Goal: Task Accomplishment & Management: Use online tool/utility

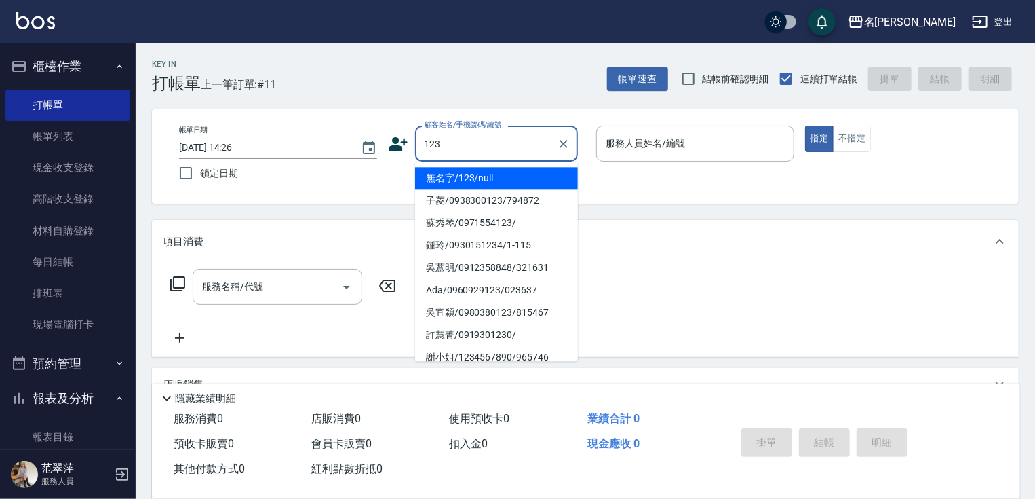
click at [508, 176] on li "無名字/123/null" at bounding box center [496, 178] width 163 height 22
type input "無名字/123/null"
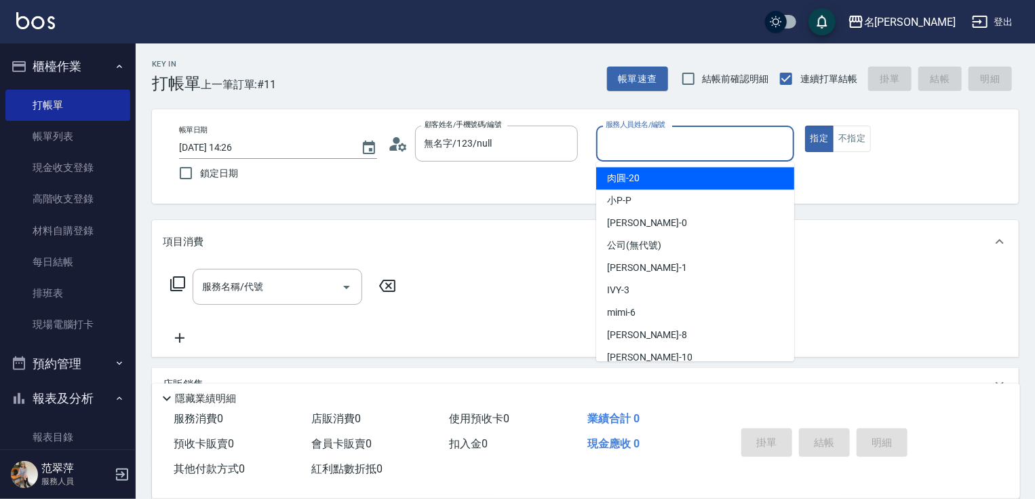
drag, startPoint x: 636, startPoint y: 131, endPoint x: 636, endPoint y: 149, distance: 18.3
click at [636, 132] on input "服務人員姓名/編號" at bounding box center [695, 144] width 186 height 24
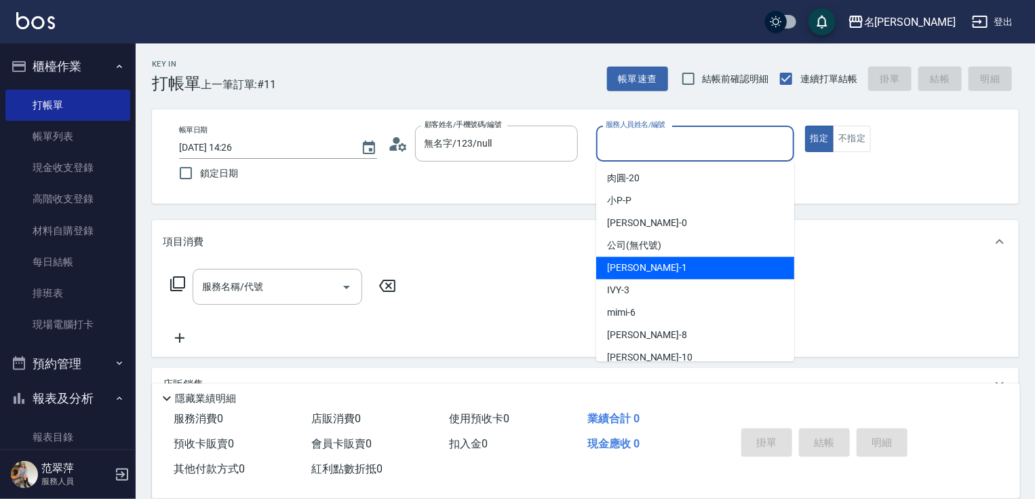
click at [649, 271] on div "[PERSON_NAME] -1" at bounding box center [695, 267] width 198 height 22
type input "Joanne-1"
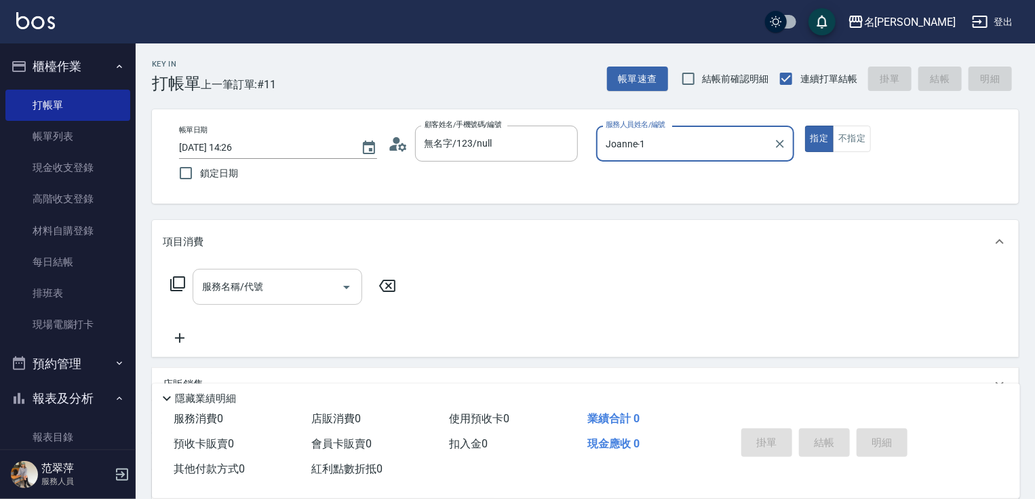
click at [290, 284] on input "服務名稱/代號" at bounding box center [267, 287] width 137 height 24
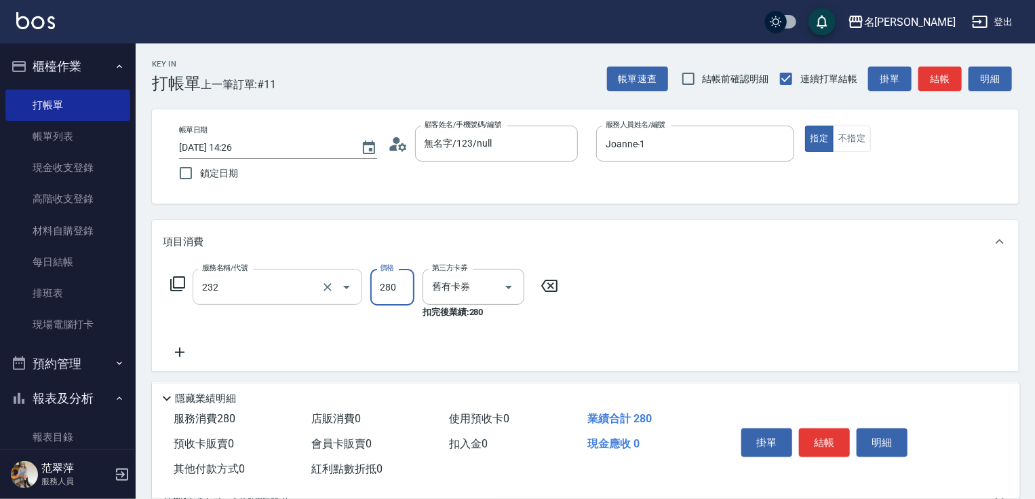
type input "洗髮卷280(232)"
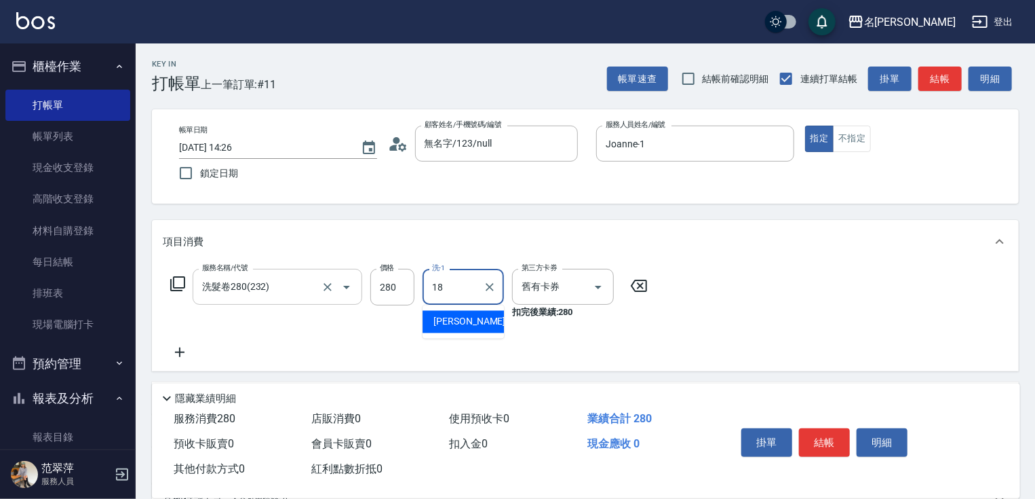
type input "[PERSON_NAME]-18"
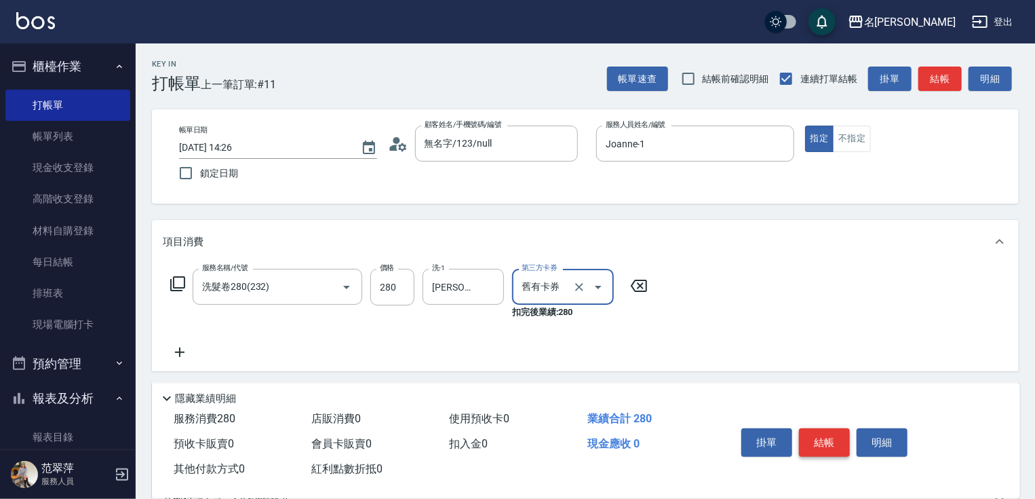
click at [822, 444] on button "結帳" at bounding box center [824, 442] width 51 height 28
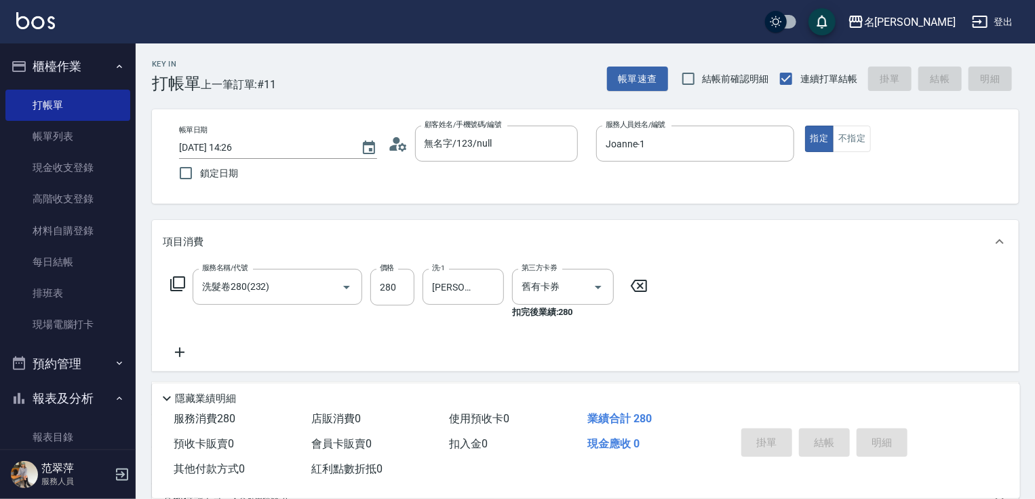
type input "[DATE] 15:59"
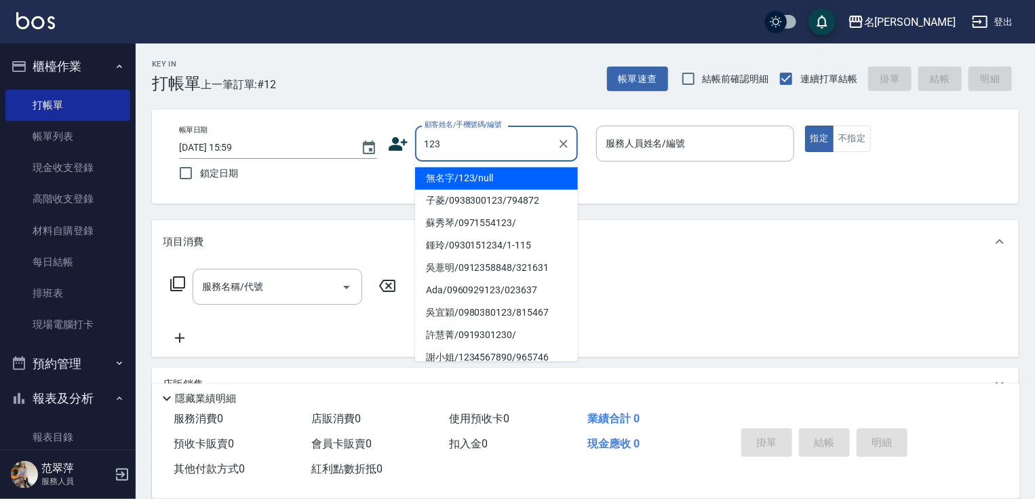
click at [499, 181] on li "無名字/123/null" at bounding box center [496, 178] width 163 height 22
type input "無名字/123/null"
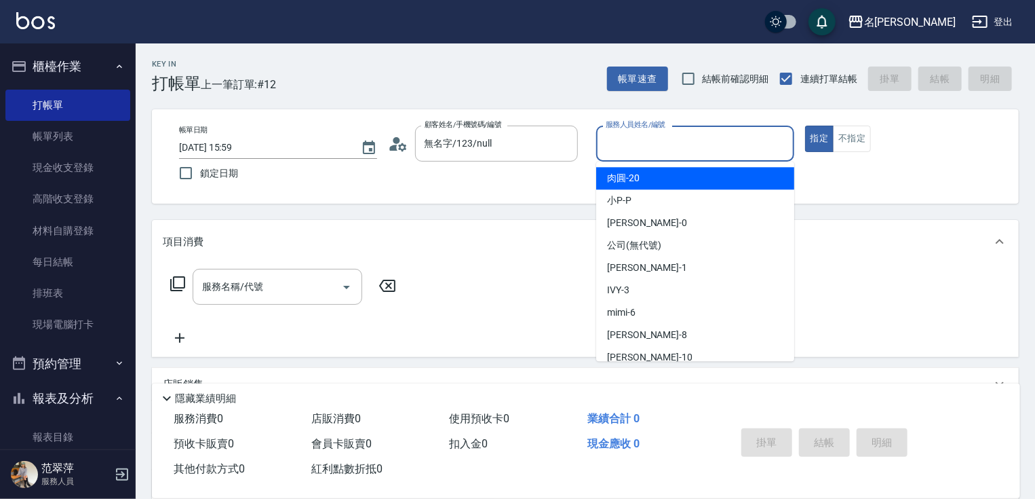
click at [646, 147] on input "服務人員姓名/編號" at bounding box center [695, 144] width 186 height 24
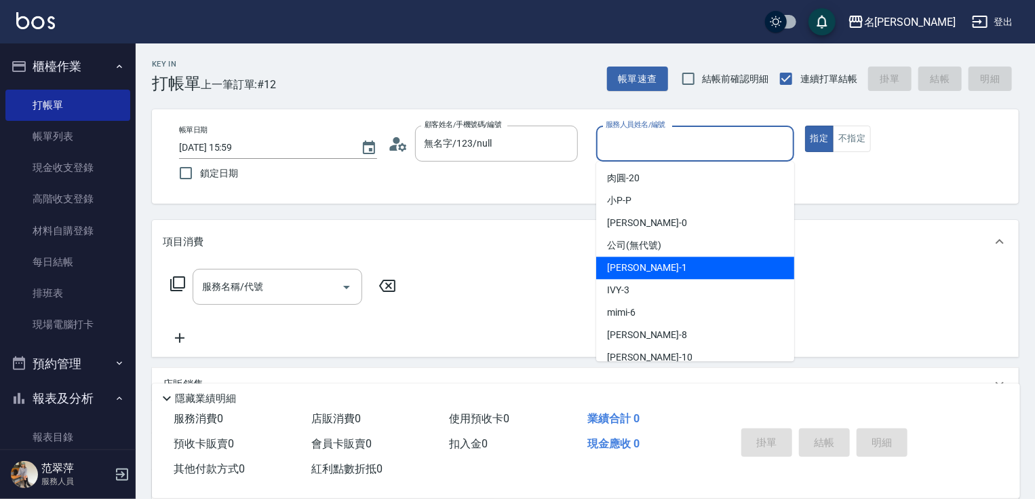
click at [638, 272] on span "[PERSON_NAME] -1" at bounding box center [647, 267] width 80 height 14
type input "Joanne-1"
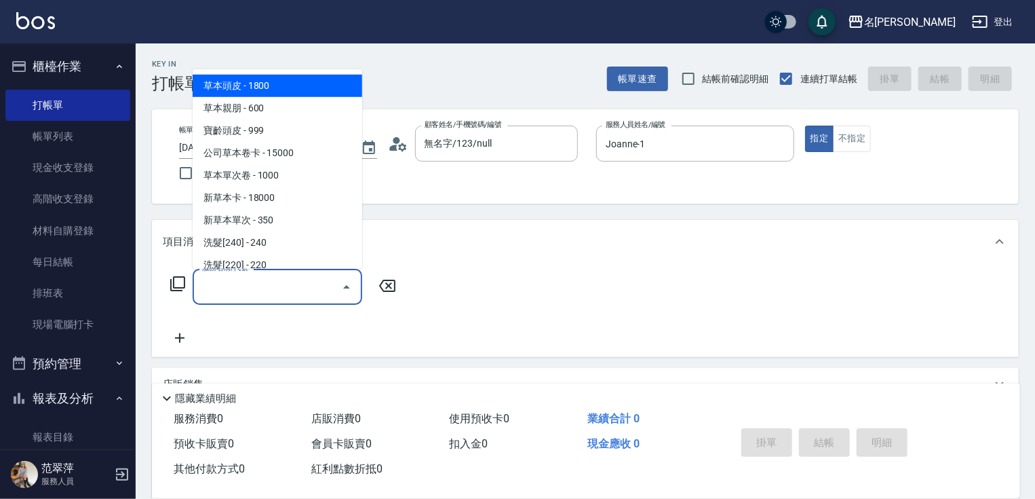
click at [290, 293] on input "服務名稱/代號" at bounding box center [267, 287] width 137 height 24
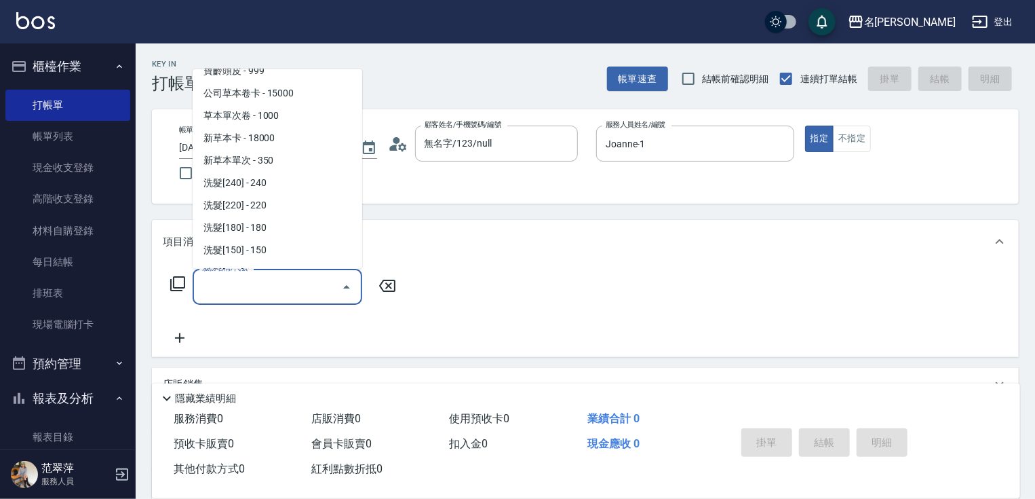
scroll to position [66, 0]
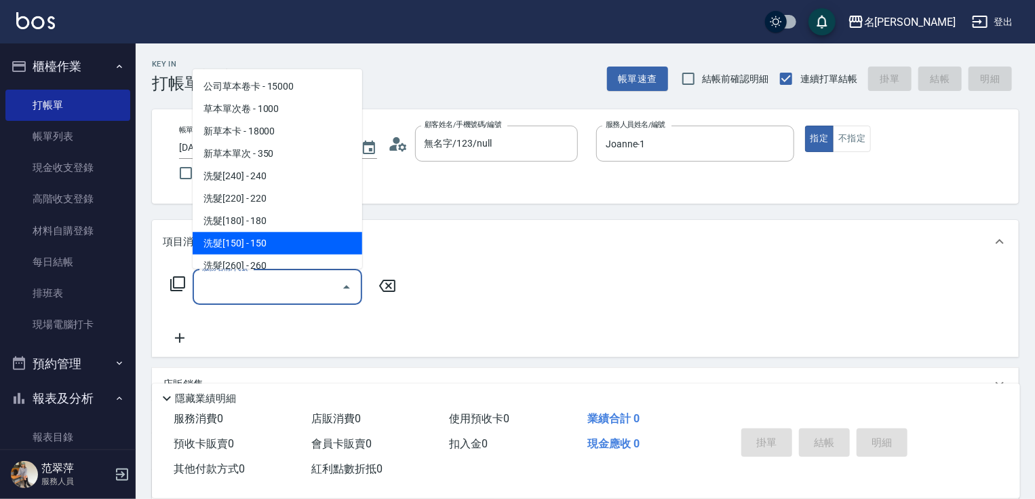
click at [277, 243] on span "洗髮[150] - 150" at bounding box center [278, 243] width 170 height 22
type input "洗髮[150](203)"
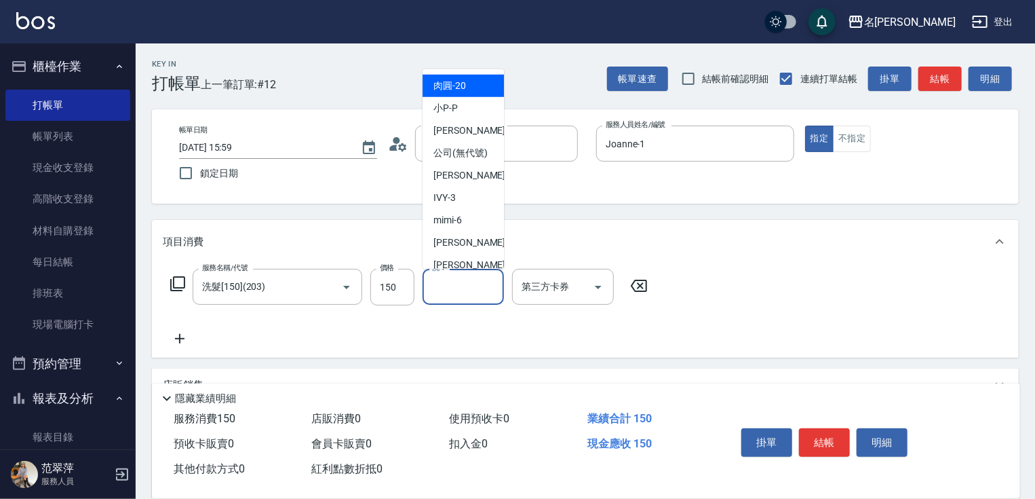
click at [454, 294] on input "洗-1" at bounding box center [463, 287] width 69 height 24
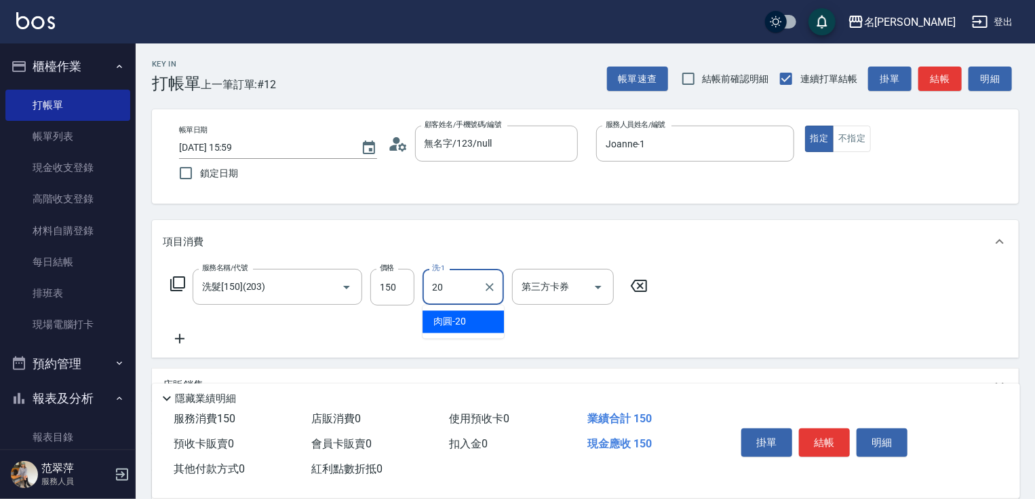
type input "肉圓-20"
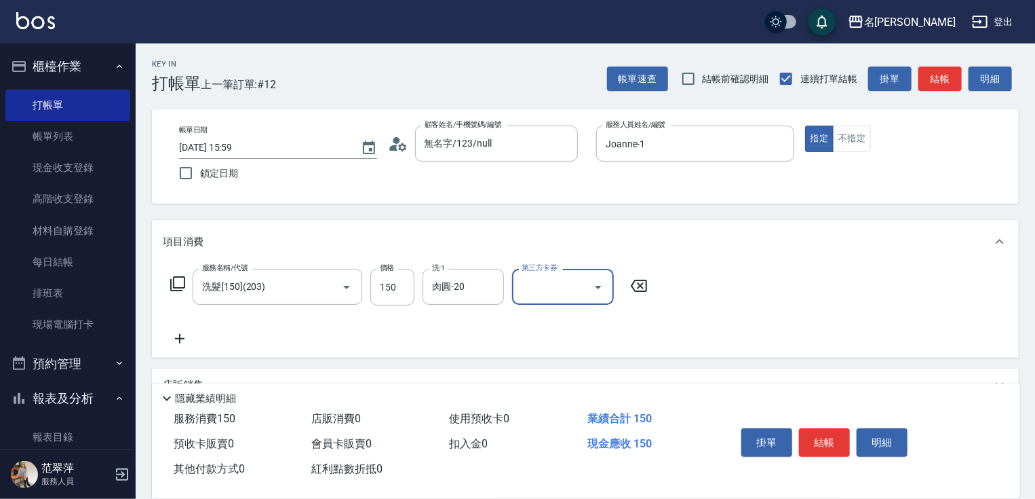
click at [187, 346] on icon at bounding box center [180, 338] width 34 height 16
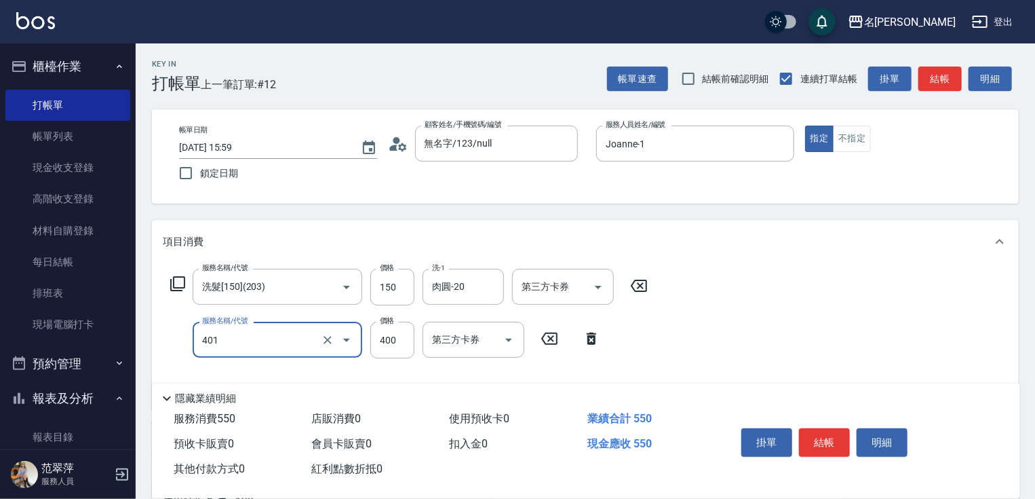
type input "剪髮(400)(401)"
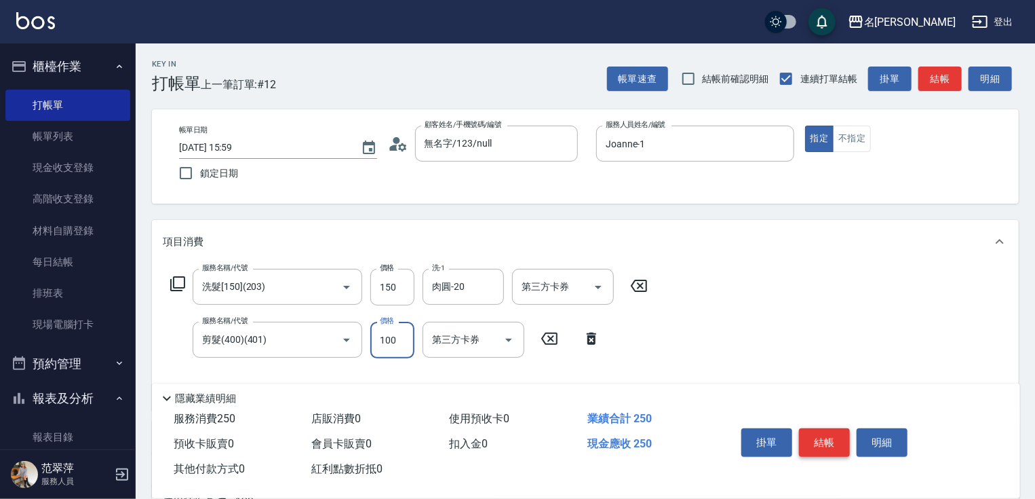
type input "100"
click at [834, 437] on button "結帳" at bounding box center [824, 442] width 51 height 28
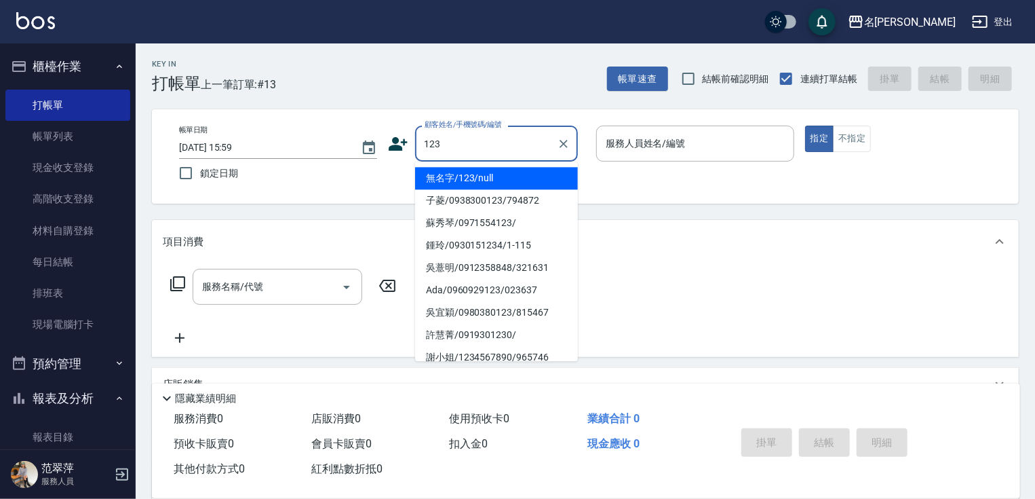
click at [492, 181] on li "無名字/123/null" at bounding box center [496, 178] width 163 height 22
type input "無名字/123/null"
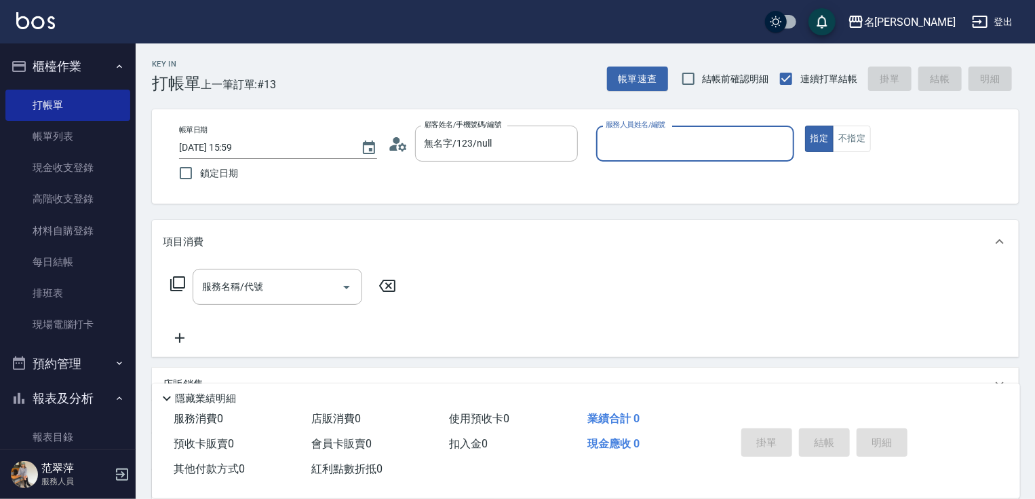
click at [694, 140] on input "服務人員姓名/編號" at bounding box center [695, 144] width 186 height 24
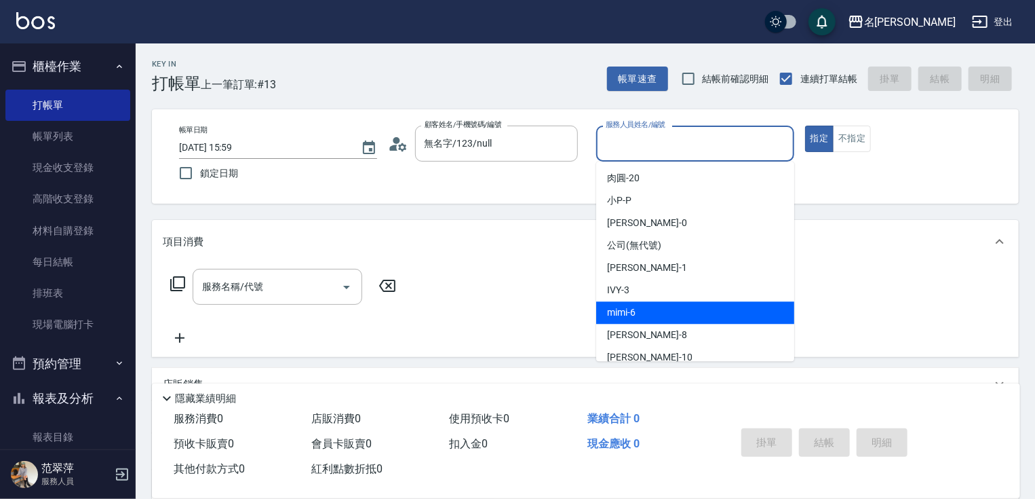
click at [639, 309] on div "mimi -6" at bounding box center [695, 312] width 198 height 22
type input "mimi-6"
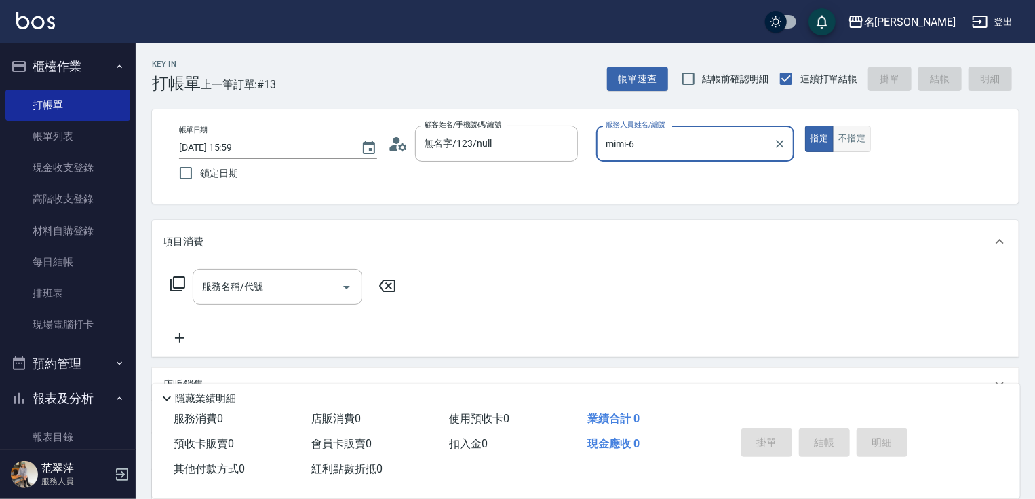
drag, startPoint x: 864, startPoint y: 131, endPoint x: 849, endPoint y: 147, distance: 21.6
click at [865, 131] on button "不指定" at bounding box center [852, 138] width 38 height 26
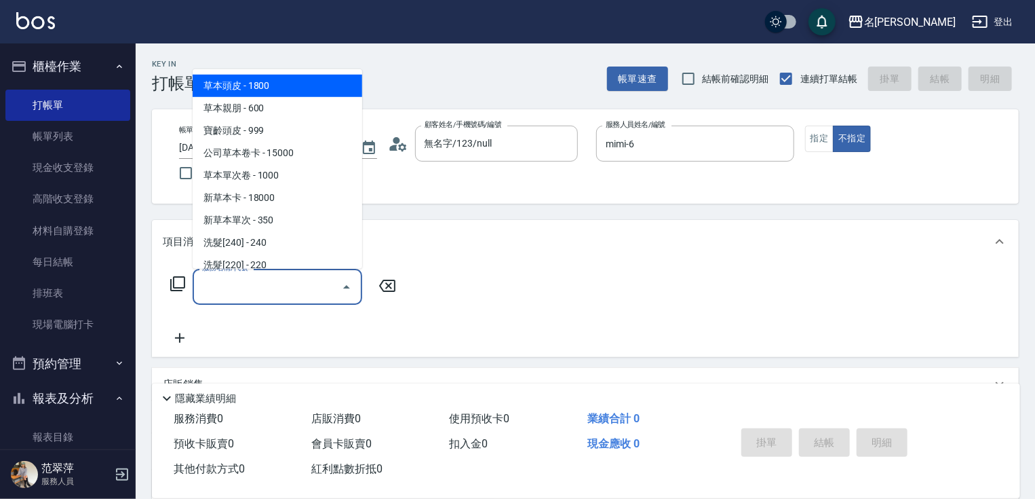
click at [279, 282] on input "服務名稱/代號" at bounding box center [267, 287] width 137 height 24
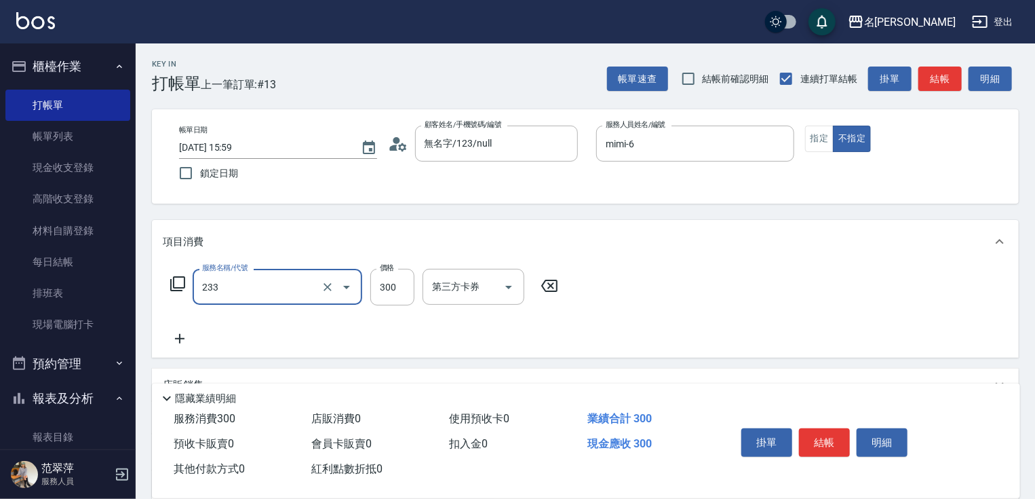
type input "洗髮300(233)"
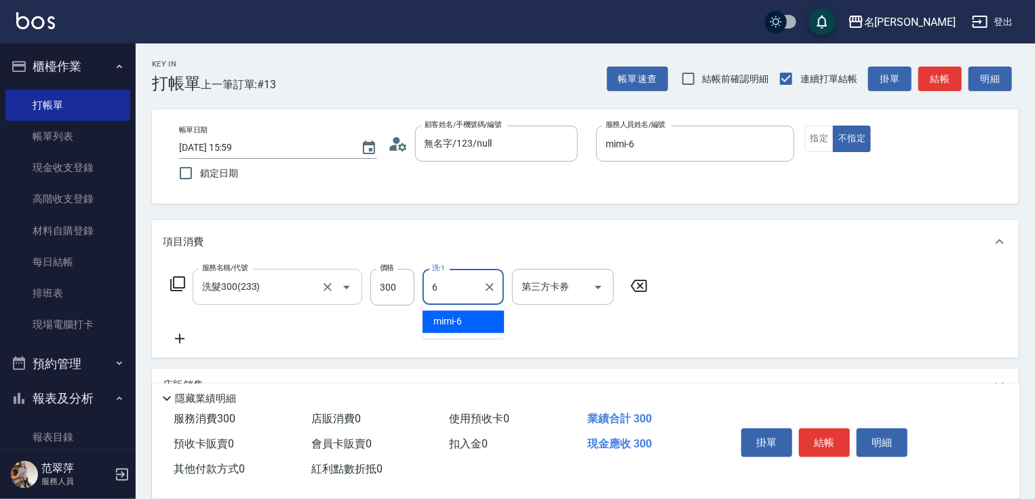
type input "mimi-6"
drag, startPoint x: 181, startPoint y: 338, endPoint x: 165, endPoint y: 315, distance: 27.8
click at [181, 337] on icon at bounding box center [180, 338] width 34 height 16
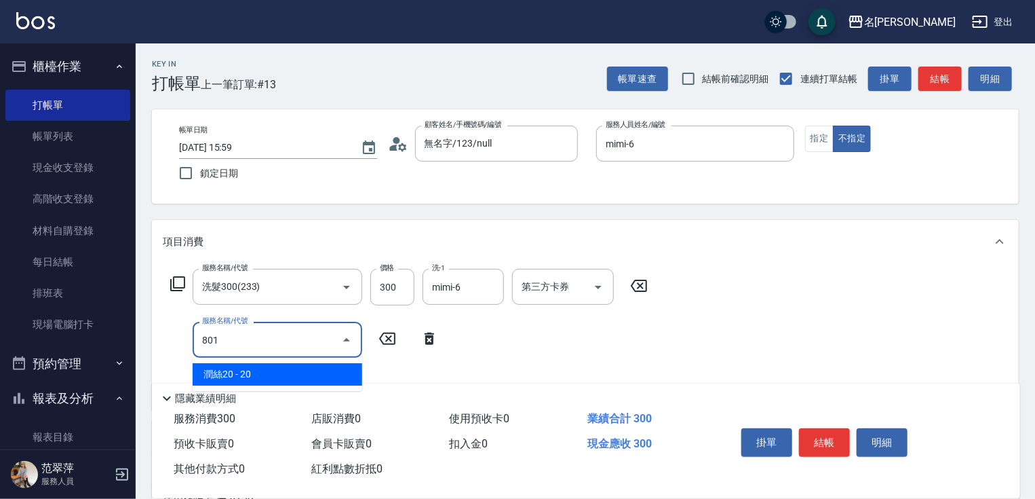
type input "潤絲20(801)"
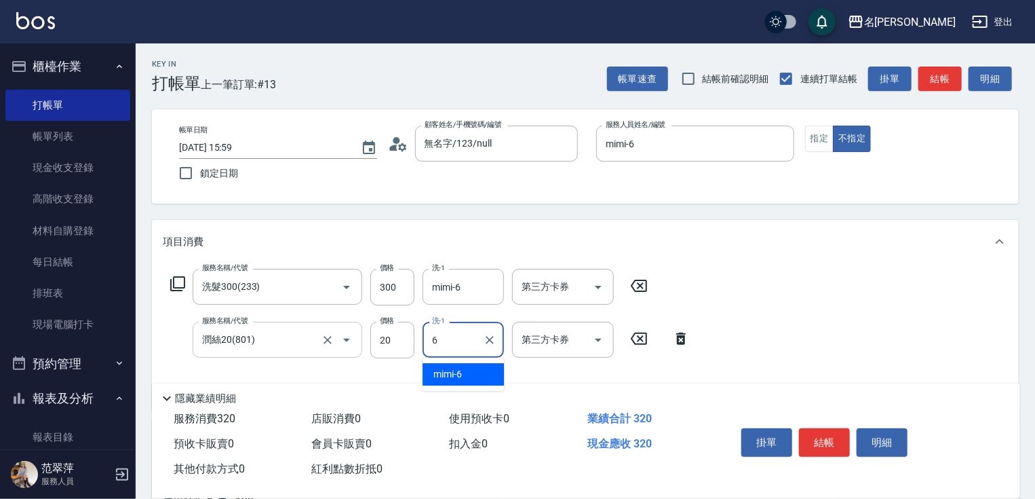
type input "mimi-6"
click at [824, 440] on button "結帳" at bounding box center [824, 442] width 51 height 28
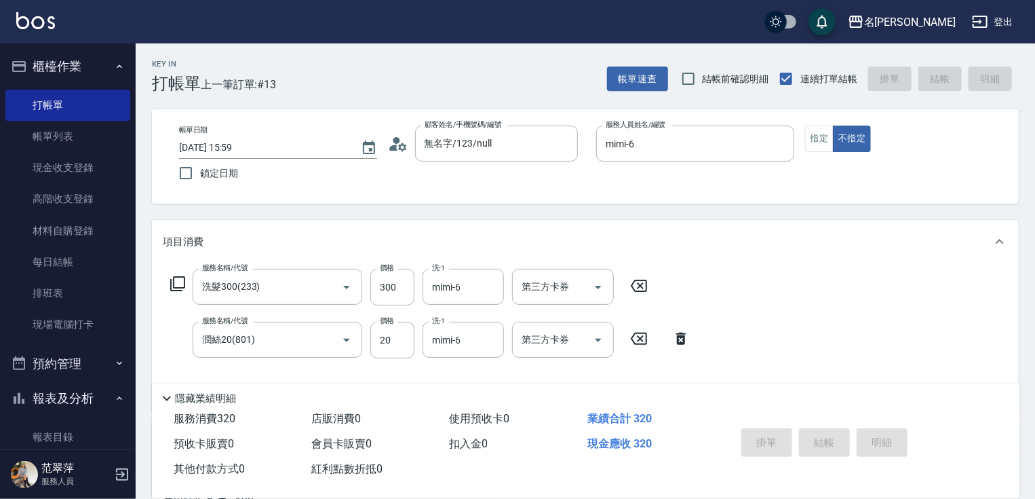
type input "[DATE] 16:00"
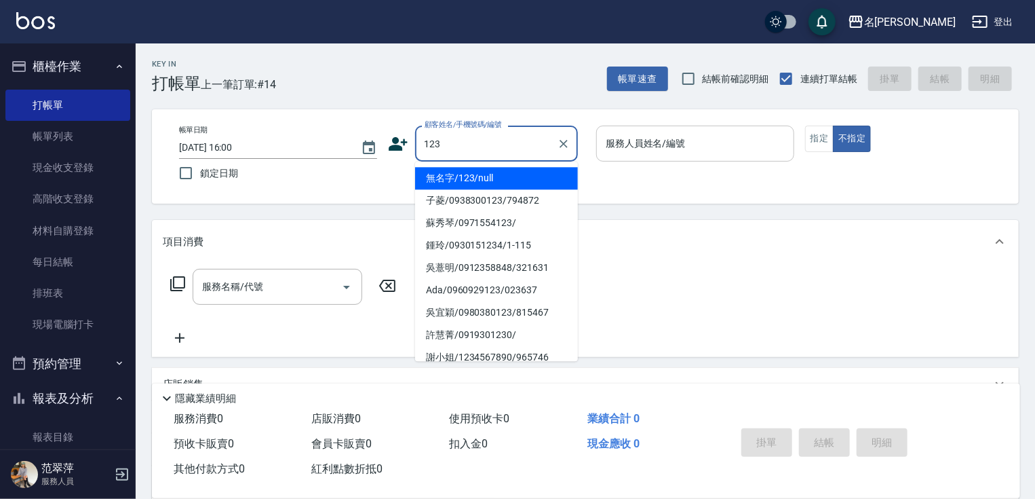
drag, startPoint x: 500, startPoint y: 180, endPoint x: 657, endPoint y: 153, distance: 159.8
click at [503, 181] on li "無名字/123/null" at bounding box center [496, 178] width 163 height 22
type input "無名字/123/null"
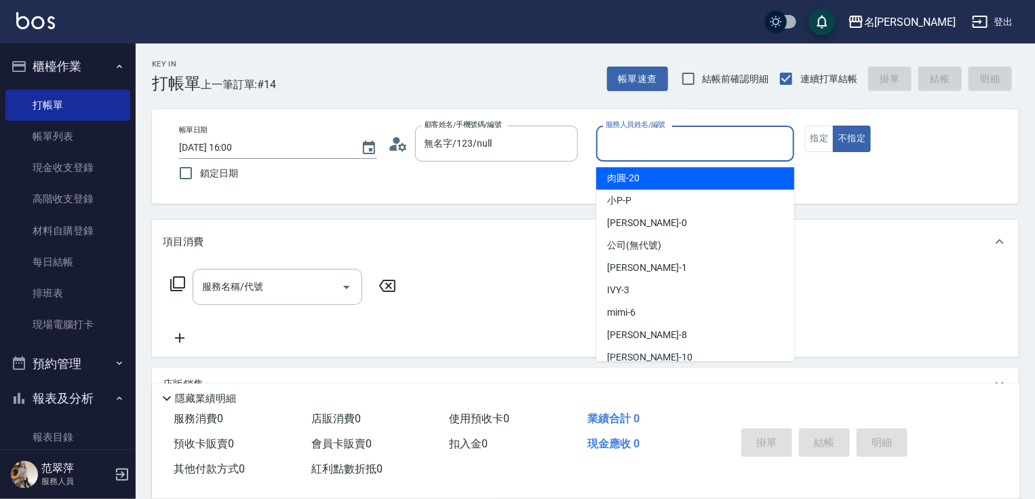
click at [658, 152] on input "服務人員姓名/編號" at bounding box center [695, 144] width 186 height 24
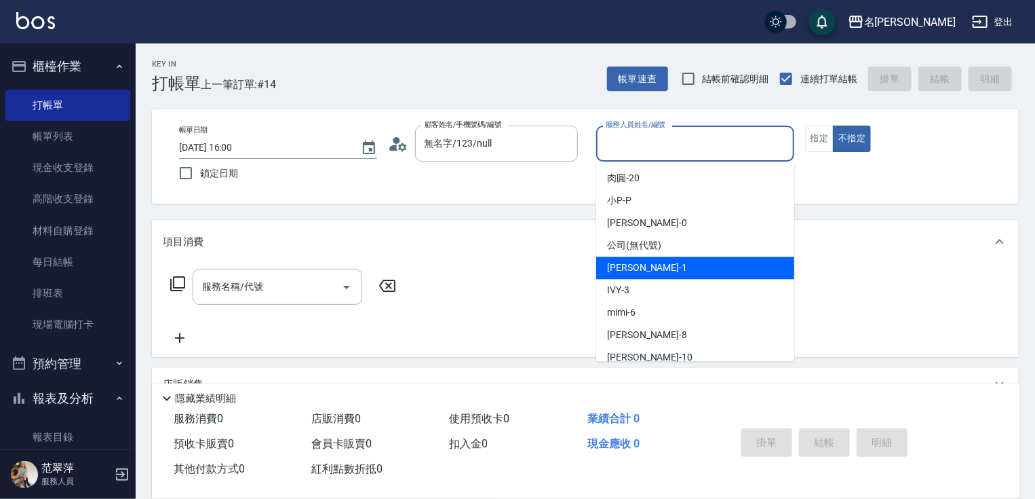
drag, startPoint x: 656, startPoint y: 268, endPoint x: 811, endPoint y: 190, distance: 173.8
click at [666, 263] on div "[PERSON_NAME] -1" at bounding box center [695, 267] width 198 height 22
type input "Joanne-1"
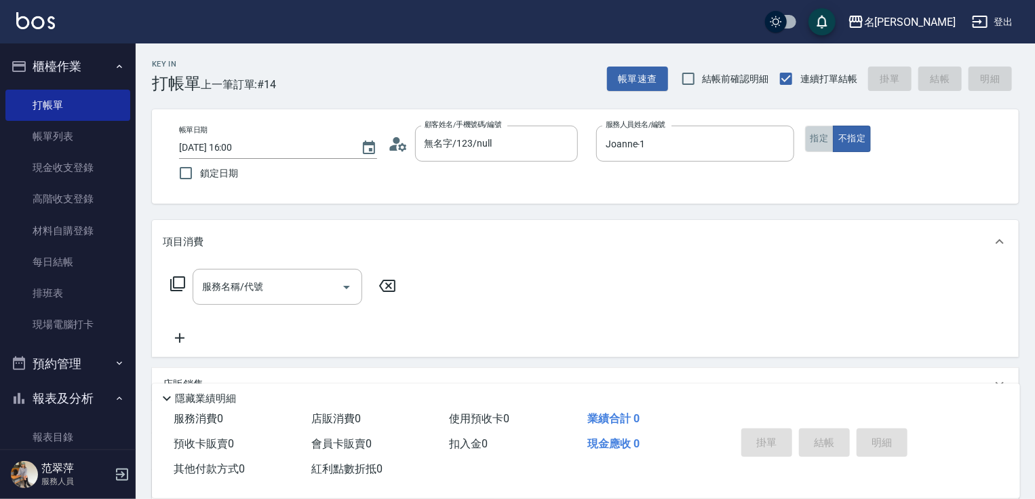
drag, startPoint x: 822, startPoint y: 139, endPoint x: 714, endPoint y: 195, distance: 121.9
click at [822, 139] on button "指定" at bounding box center [819, 138] width 29 height 26
click at [290, 289] on input "服務名稱/代號" at bounding box center [267, 287] width 137 height 24
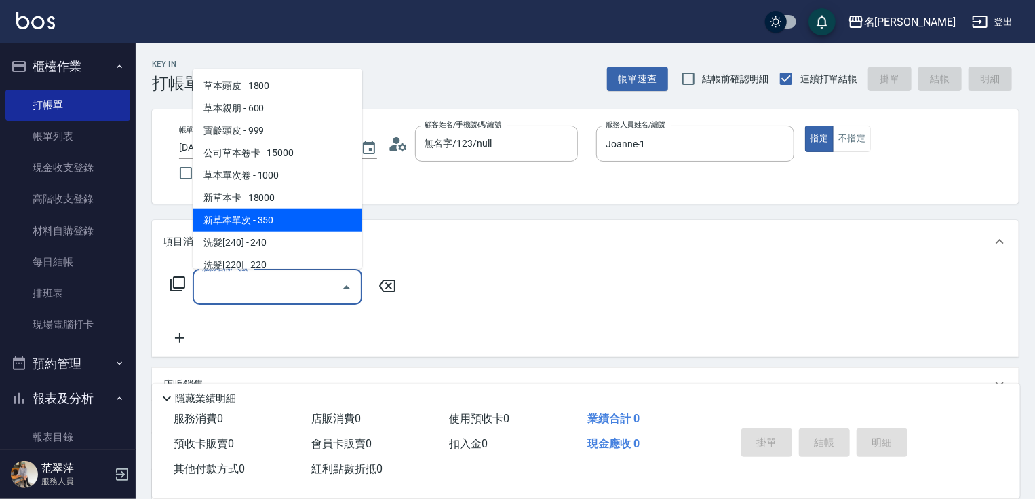
click at [319, 215] on span "新草本單次 - 350" at bounding box center [278, 220] width 170 height 22
type input "新草本單次(109)"
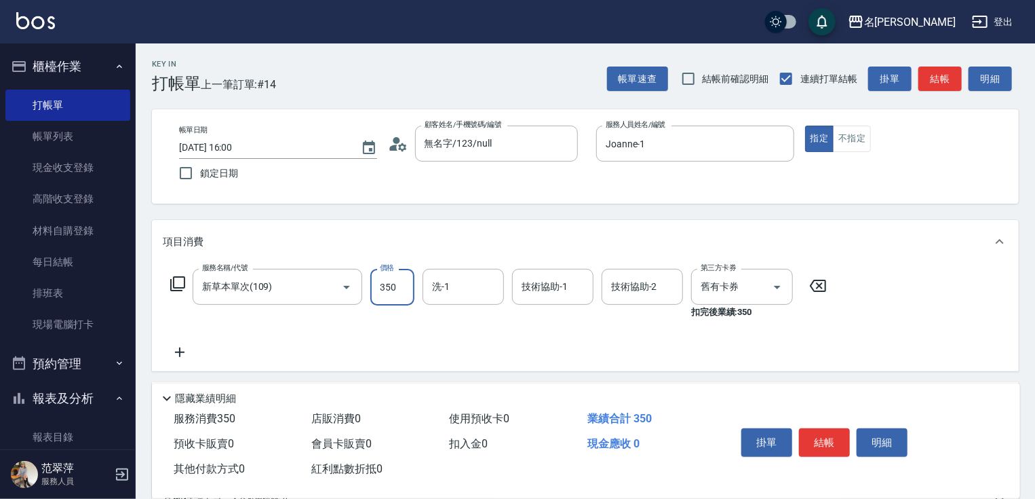
click at [380, 284] on input "350" at bounding box center [392, 287] width 44 height 37
type input "525"
type input "[PERSON_NAME]-18"
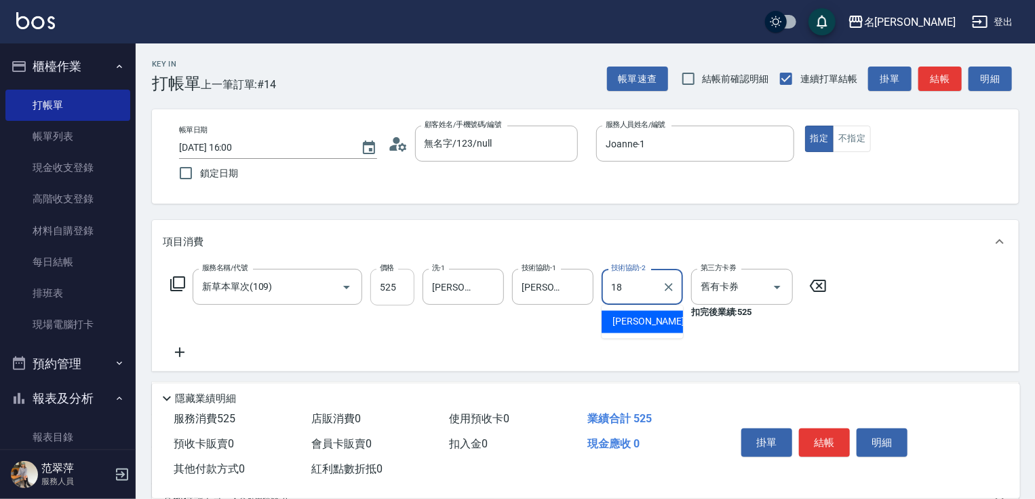
type input "[PERSON_NAME]-18"
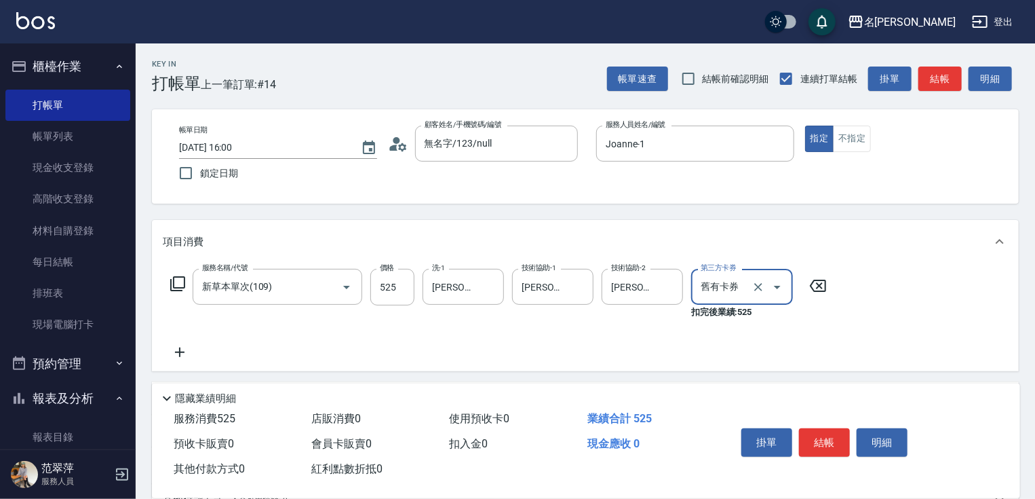
drag, startPoint x: 819, startPoint y: 444, endPoint x: 818, endPoint y: 433, distance: 10.9
click at [819, 444] on button "結帳" at bounding box center [824, 442] width 51 height 28
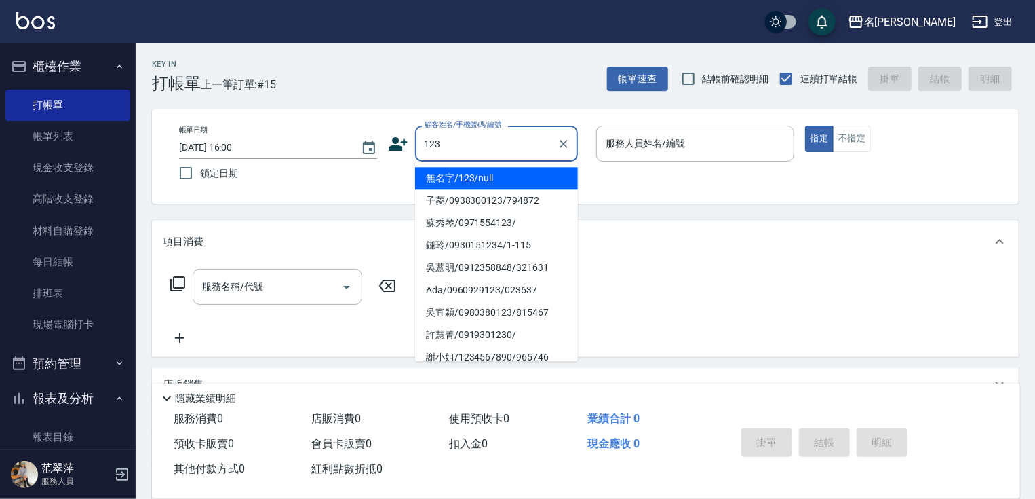
click at [516, 174] on li "無名字/123/null" at bounding box center [496, 178] width 163 height 22
type input "無名字/123/null"
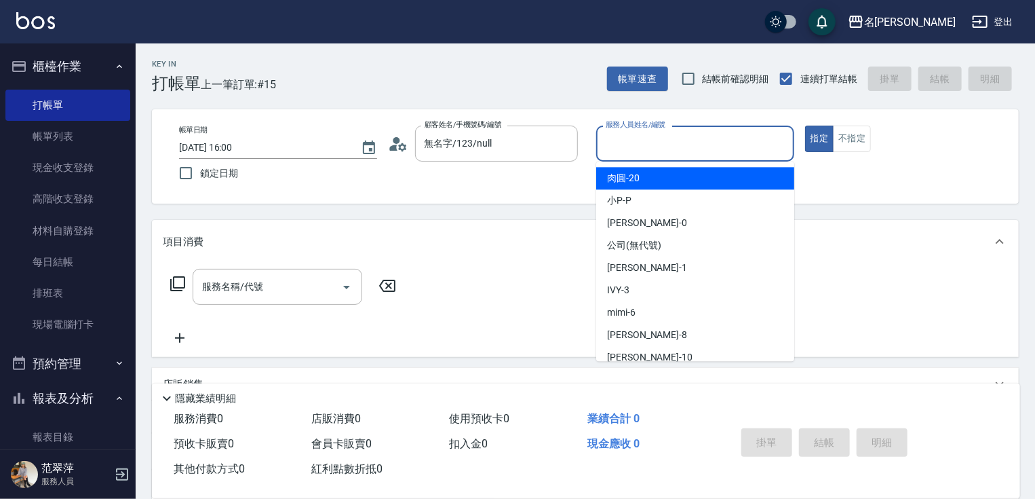
drag, startPoint x: 650, startPoint y: 149, endPoint x: 650, endPoint y: 184, distance: 35.9
click at [650, 153] on input "服務人員姓名/編號" at bounding box center [695, 144] width 186 height 24
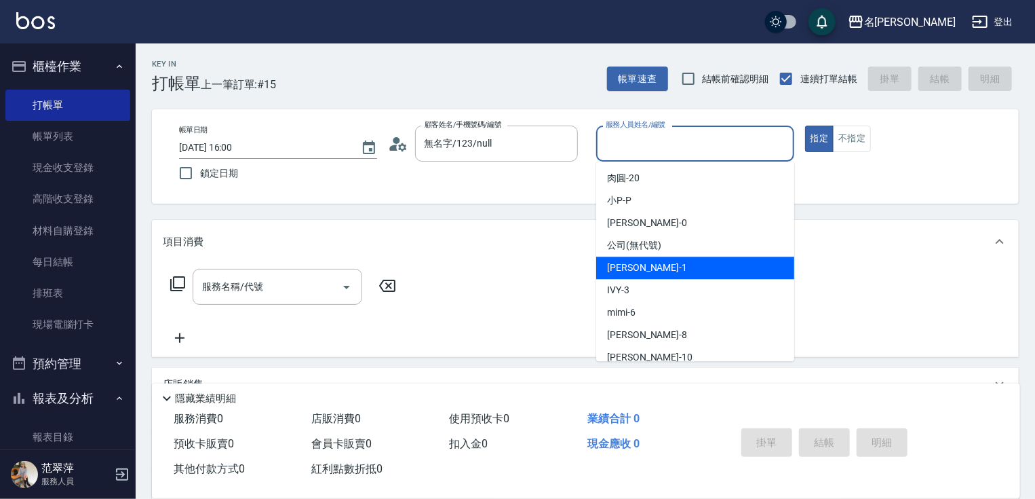
click at [640, 269] on span "[PERSON_NAME] -1" at bounding box center [647, 267] width 80 height 14
type input "Joanne-1"
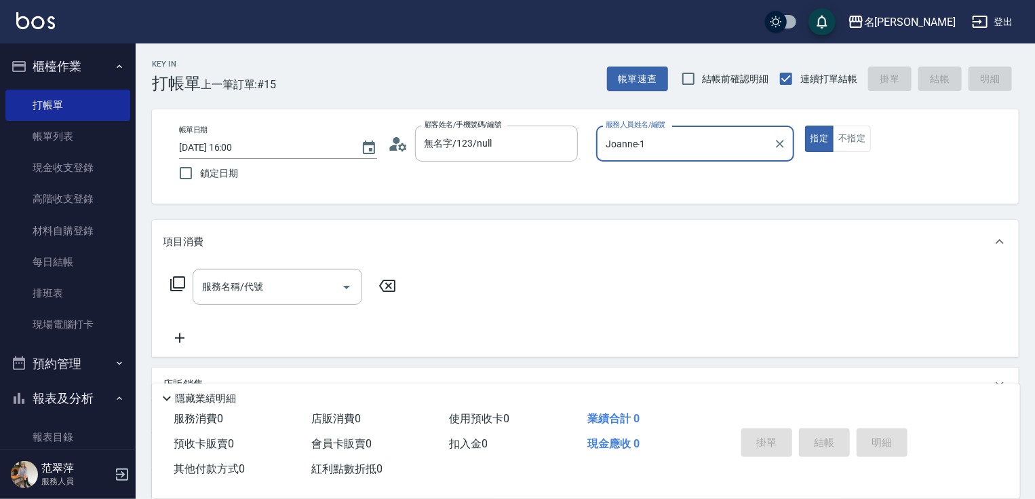
click at [179, 280] on icon at bounding box center [178, 283] width 16 height 16
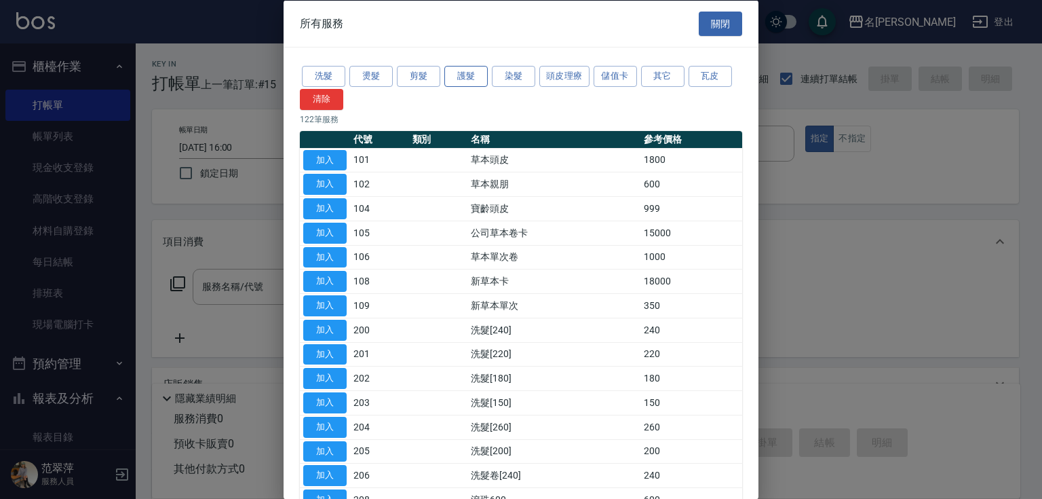
click at [469, 76] on button "護髮" at bounding box center [465, 76] width 43 height 21
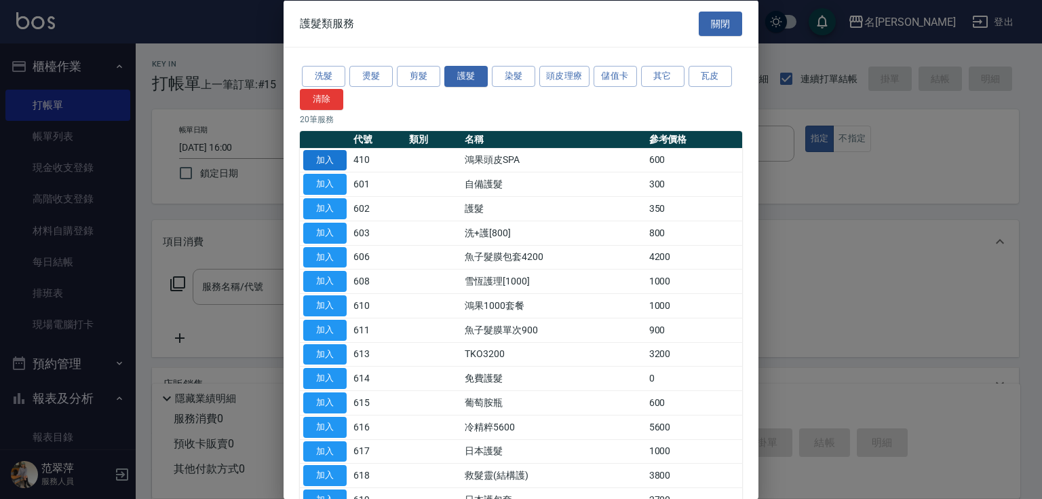
click at [332, 158] on button "加入" at bounding box center [324, 159] width 43 height 21
type input "鴻果頭皮SPA(410)"
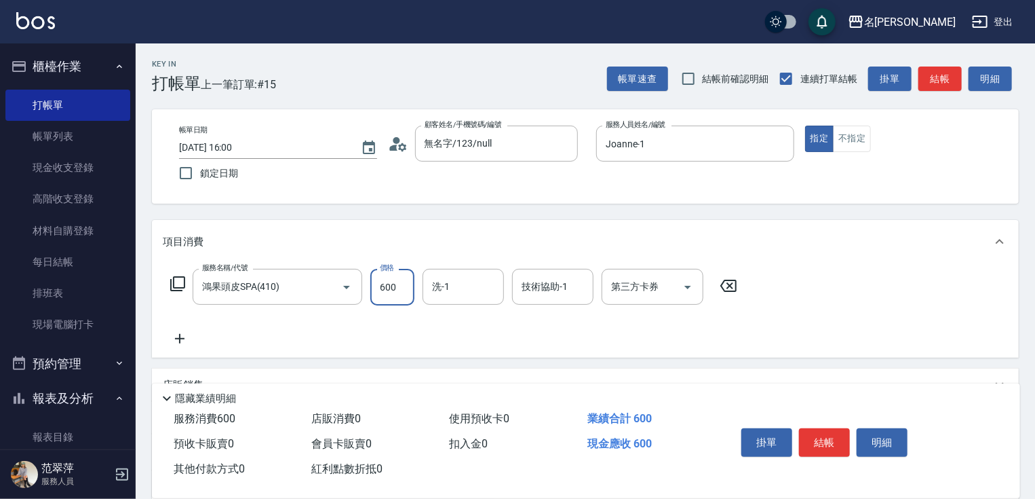
click at [400, 288] on input "600" at bounding box center [392, 287] width 44 height 37
type input "400"
type input "肉圓-20"
click at [814, 431] on button "結帳" at bounding box center [824, 442] width 51 height 28
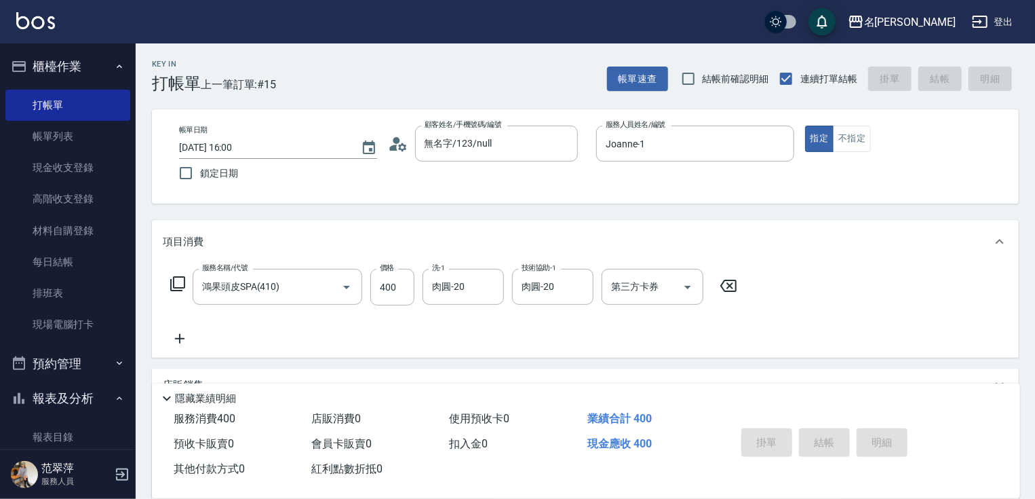
type input "[DATE] 16:01"
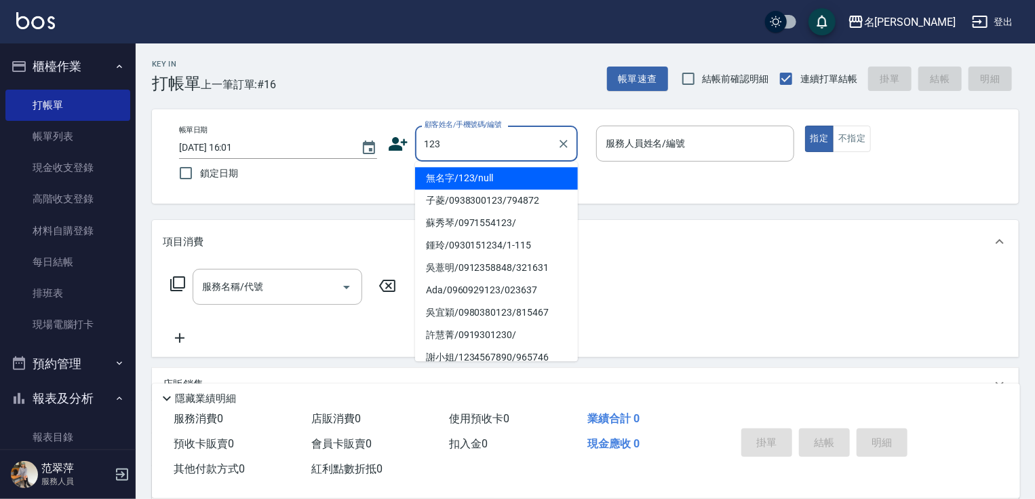
drag, startPoint x: 514, startPoint y: 180, endPoint x: 628, endPoint y: 149, distance: 118.1
click at [518, 180] on li "無名字/123/null" at bounding box center [496, 178] width 163 height 22
type input "無名字/123/null"
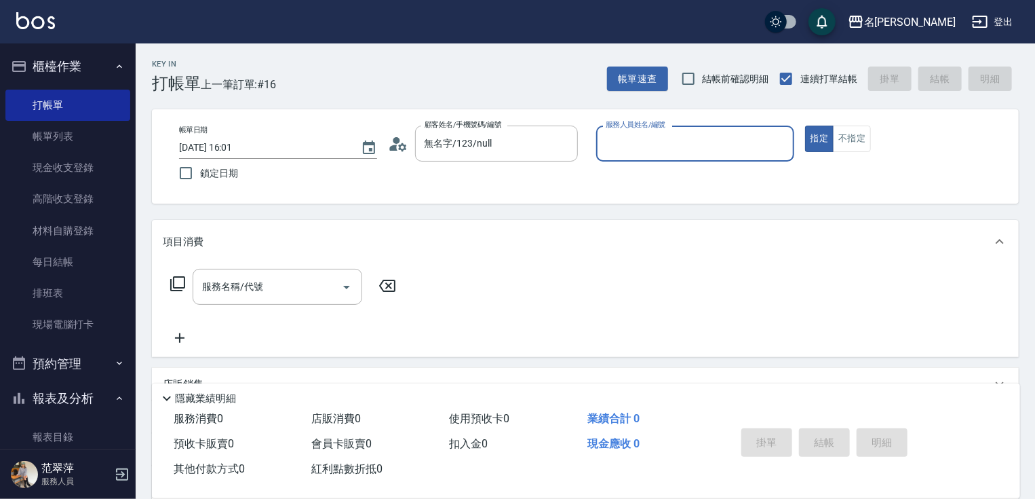
click at [650, 149] on input "服務人員姓名/編號" at bounding box center [695, 144] width 186 height 24
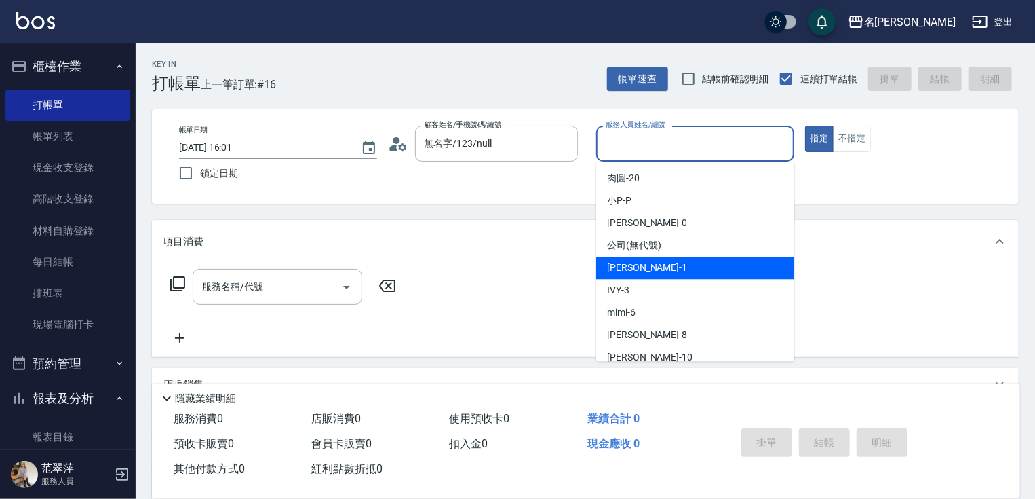
click at [642, 269] on span "[PERSON_NAME] -1" at bounding box center [647, 267] width 80 height 14
type input "Joanne-1"
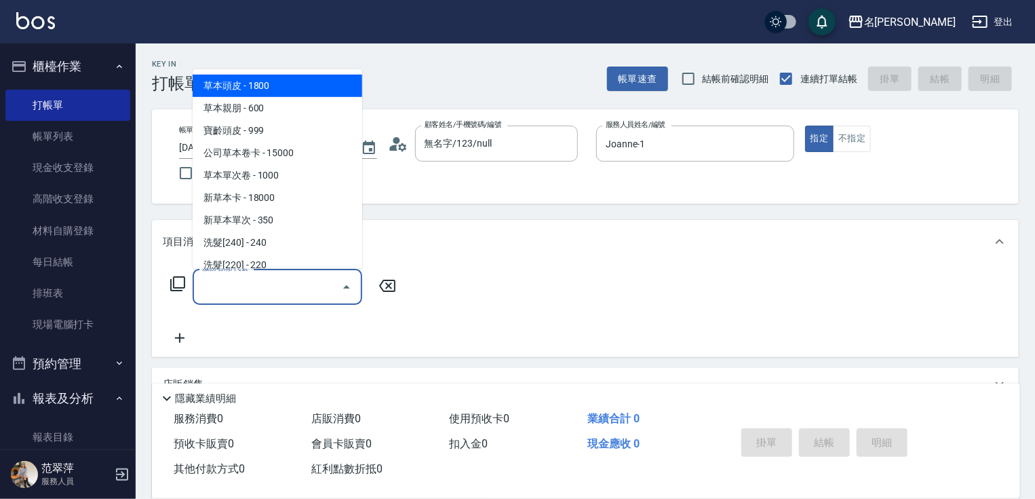
click at [274, 286] on input "服務名稱/代號" at bounding box center [267, 287] width 137 height 24
click at [176, 284] on icon at bounding box center [178, 283] width 16 height 16
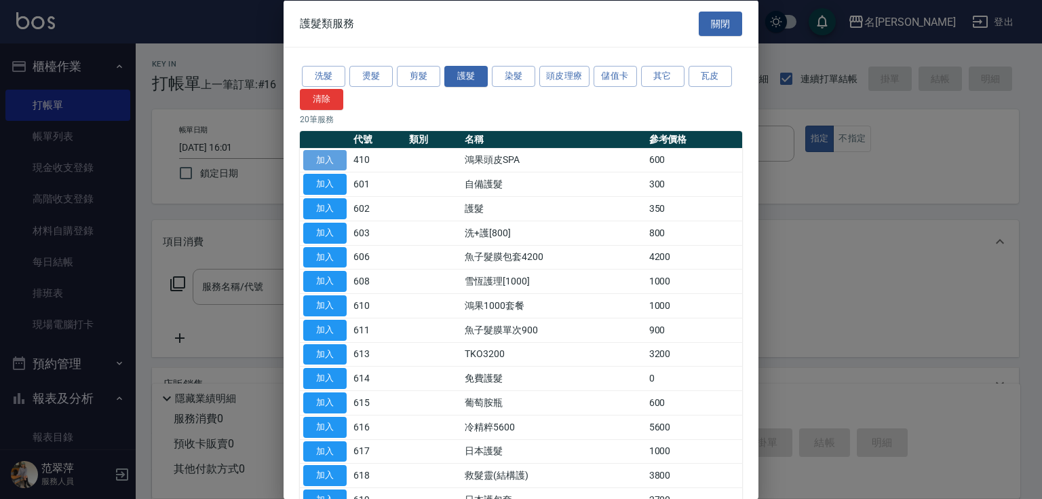
click at [328, 157] on button "加入" at bounding box center [324, 159] width 43 height 21
type input "鴻果頭皮SPA(410)"
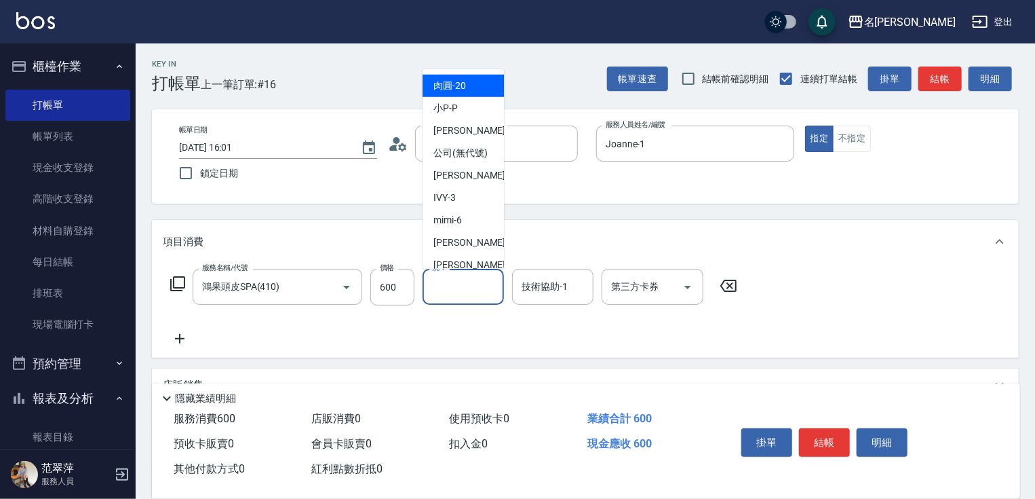
click at [459, 289] on input "洗-1" at bounding box center [463, 287] width 69 height 24
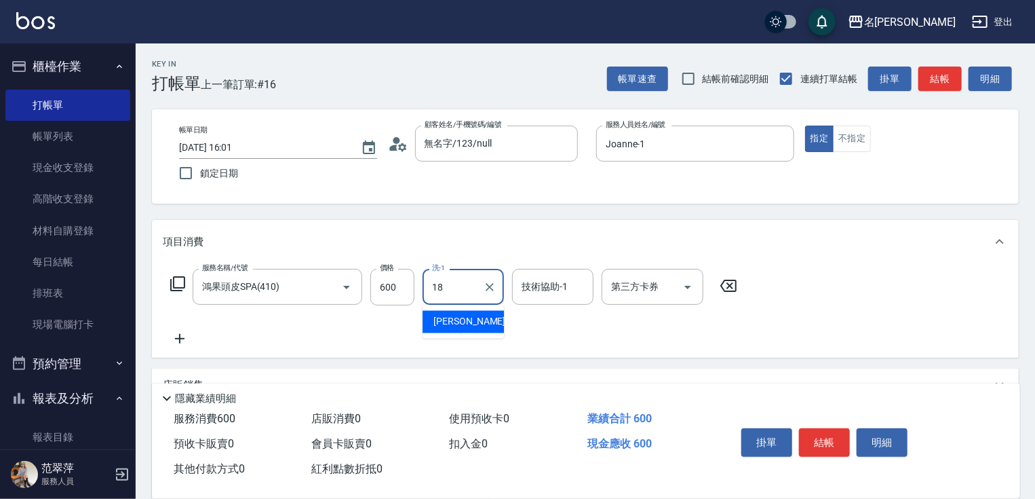
type input "[PERSON_NAME]-18"
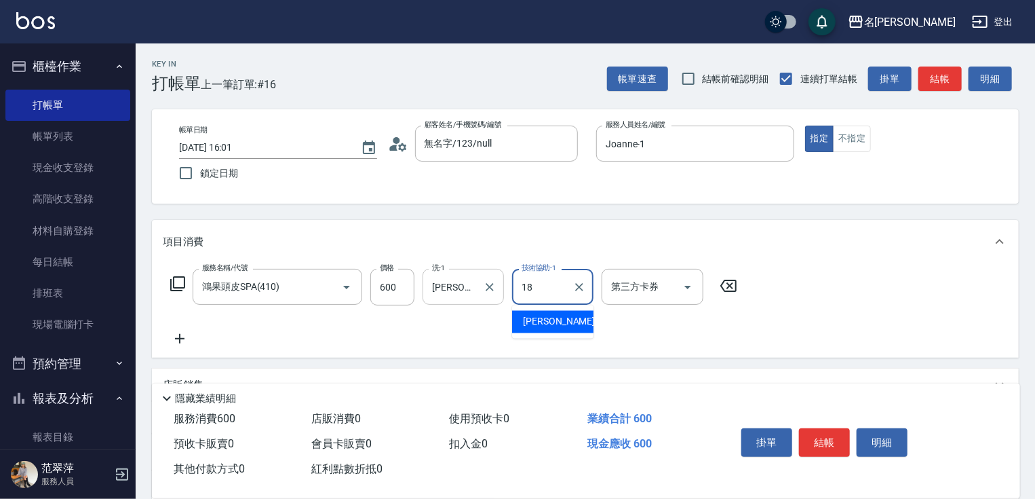
type input "[PERSON_NAME]-18"
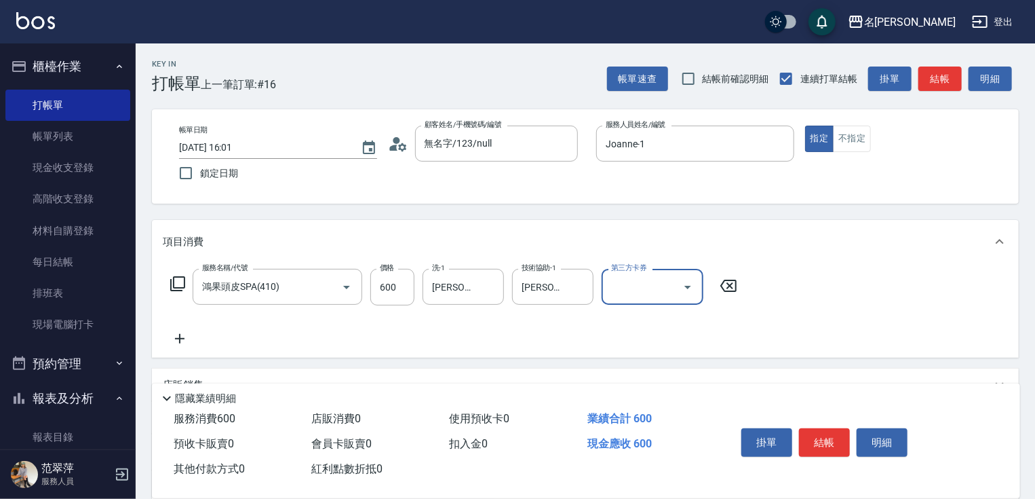
click at [181, 338] on icon at bounding box center [179, 338] width 9 height 9
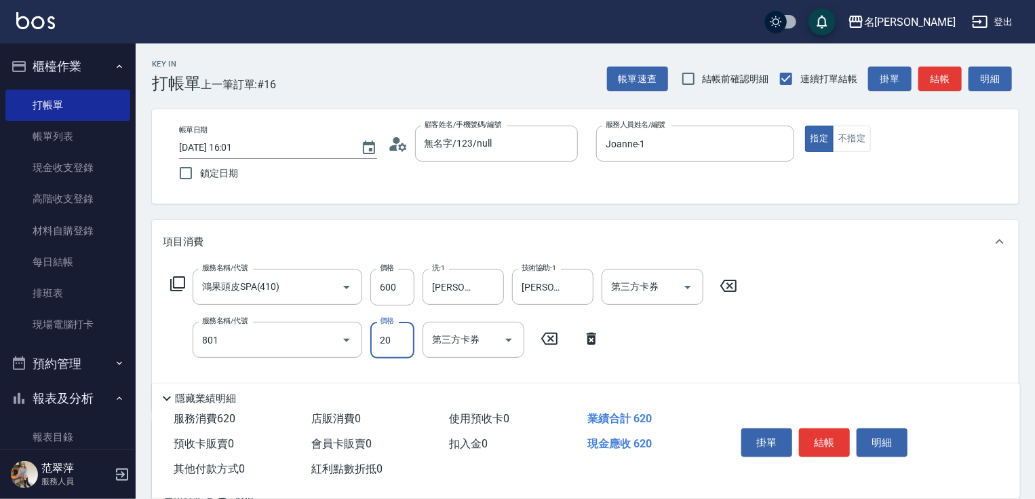
type input "潤絲20(801)"
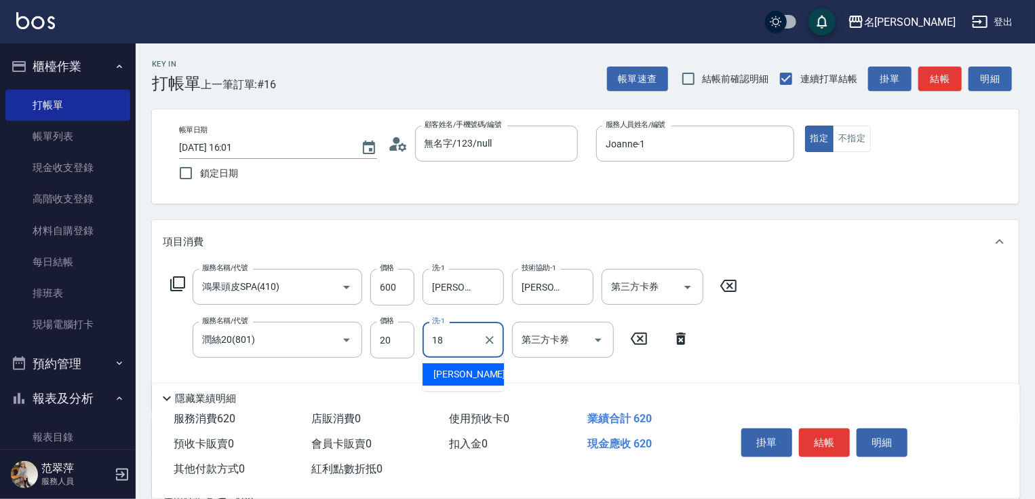
type input "[PERSON_NAME]-18"
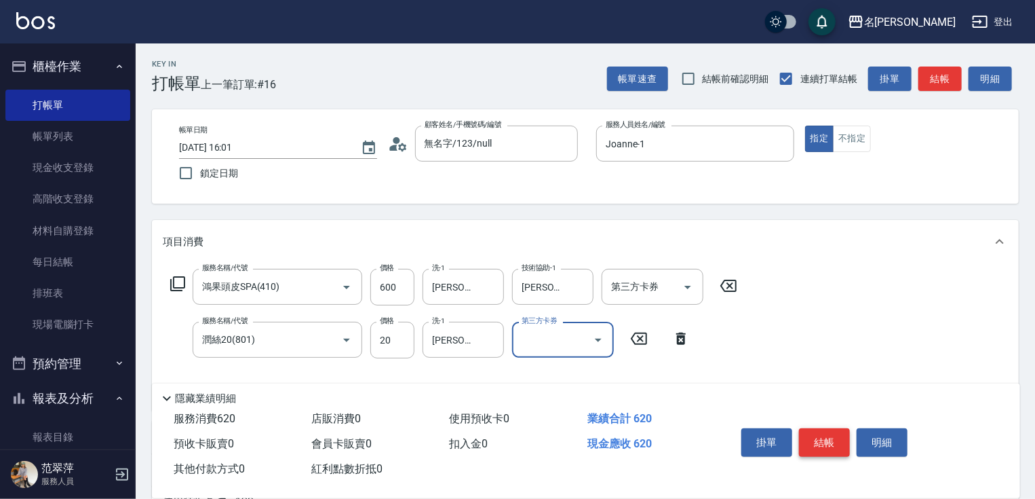
click at [825, 446] on button "結帳" at bounding box center [824, 442] width 51 height 28
